Goal: Task Accomplishment & Management: Manage account settings

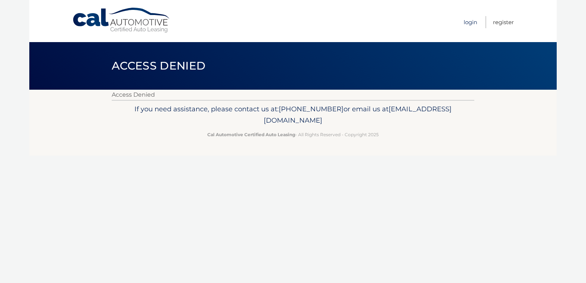
click at [468, 23] on link "Login" at bounding box center [471, 22] width 14 height 12
click at [94, 20] on link "Cal Automotive" at bounding box center [121, 20] width 99 height 26
